Goal: Find specific page/section: Find specific page/section

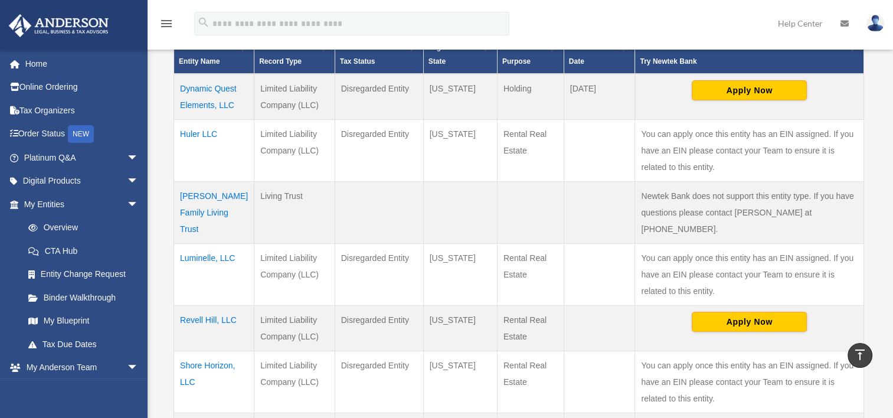
scroll to position [295, 0]
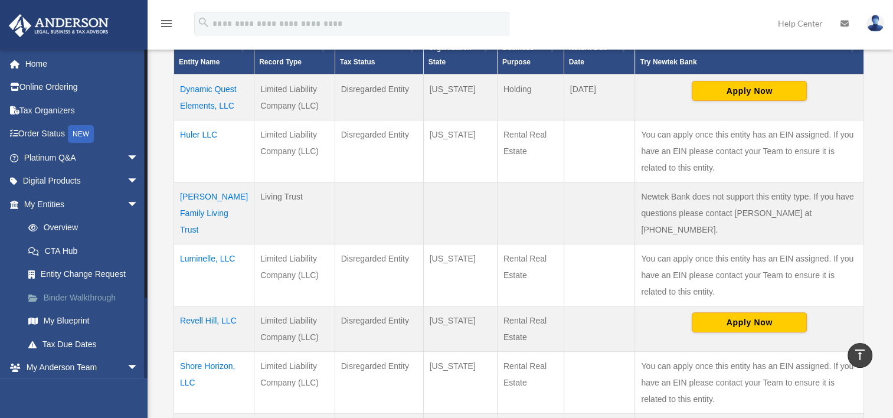
click at [97, 304] on link "Binder Walkthrough" at bounding box center [87, 298] width 140 height 24
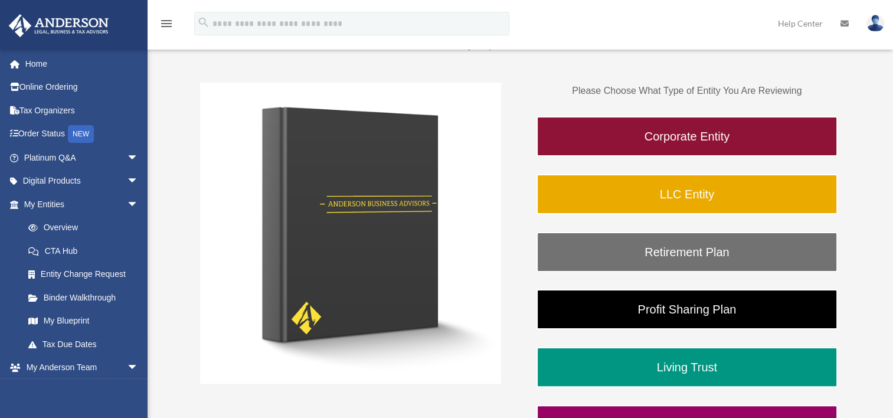
scroll to position [177, 0]
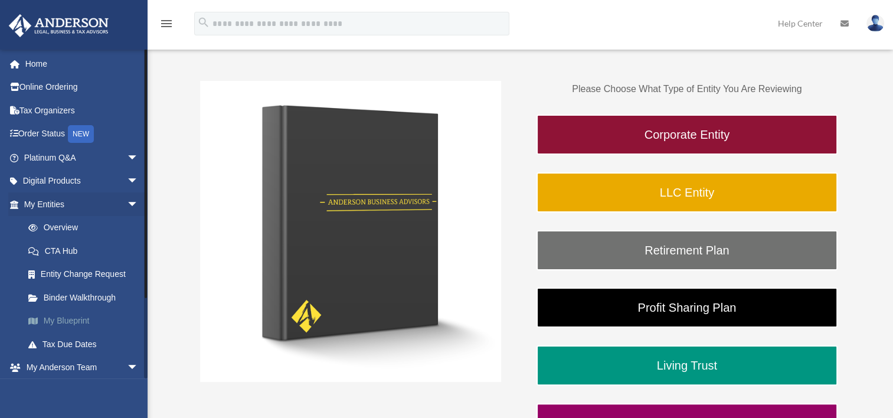
click at [86, 321] on link "My Blueprint" at bounding box center [87, 321] width 140 height 24
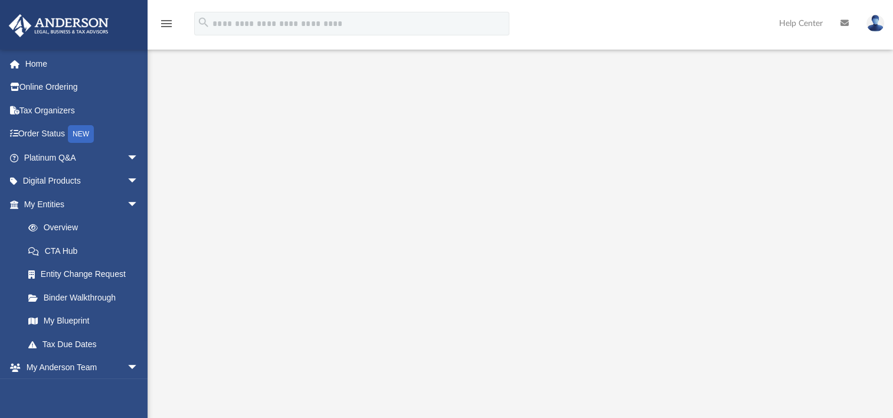
scroll to position [118, 0]
